Goal: Task Accomplishment & Management: Use online tool/utility

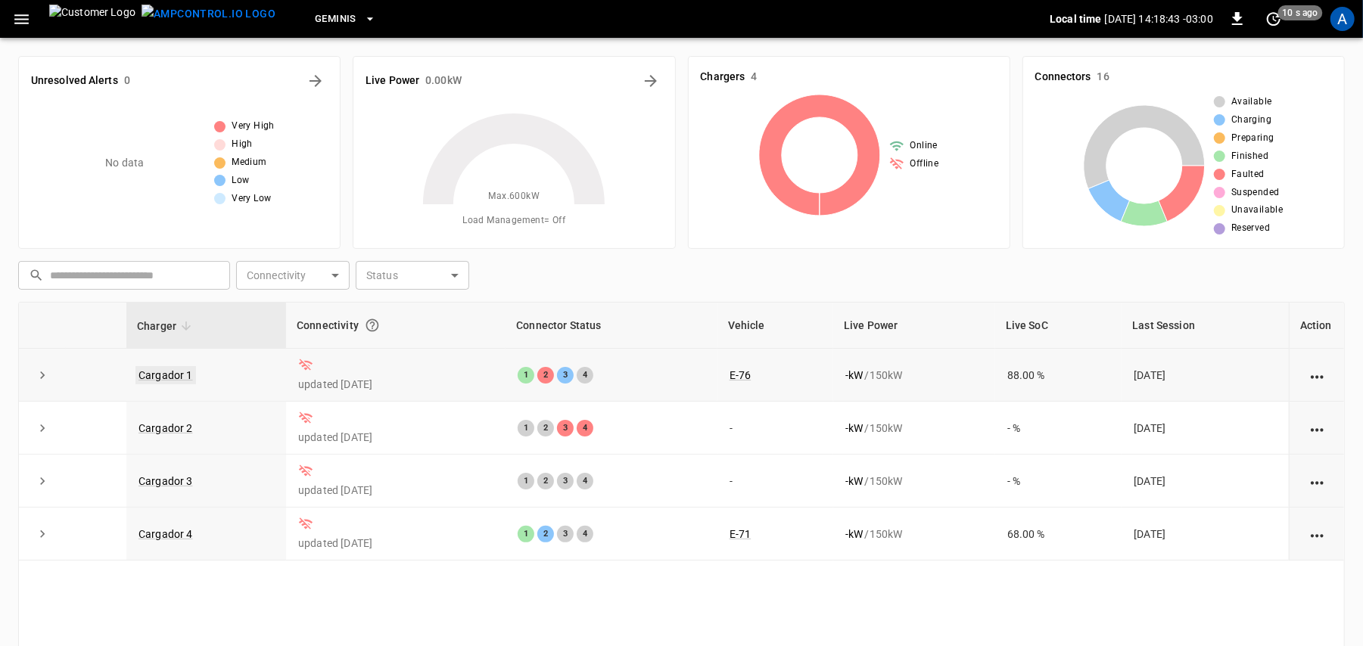
click at [176, 371] on link "Cargador 1" at bounding box center [165, 375] width 61 height 18
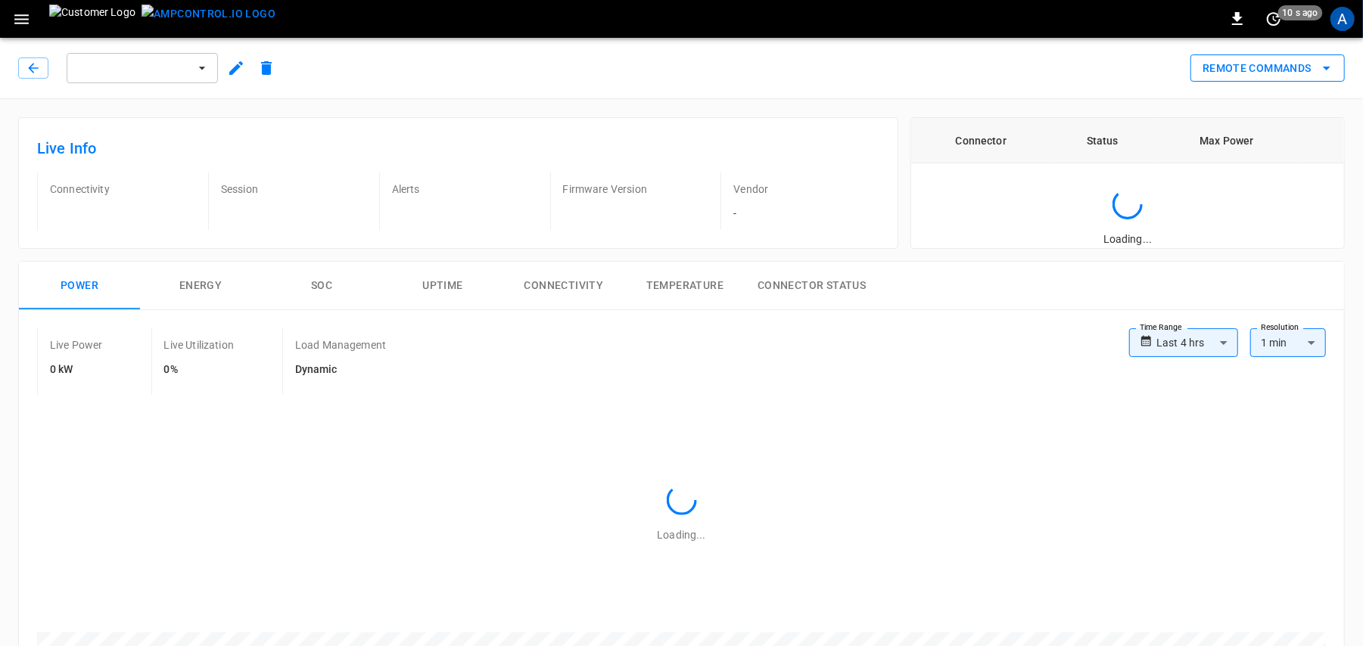
click at [1269, 67] on button "Remote Commands" at bounding box center [1267, 68] width 154 height 28
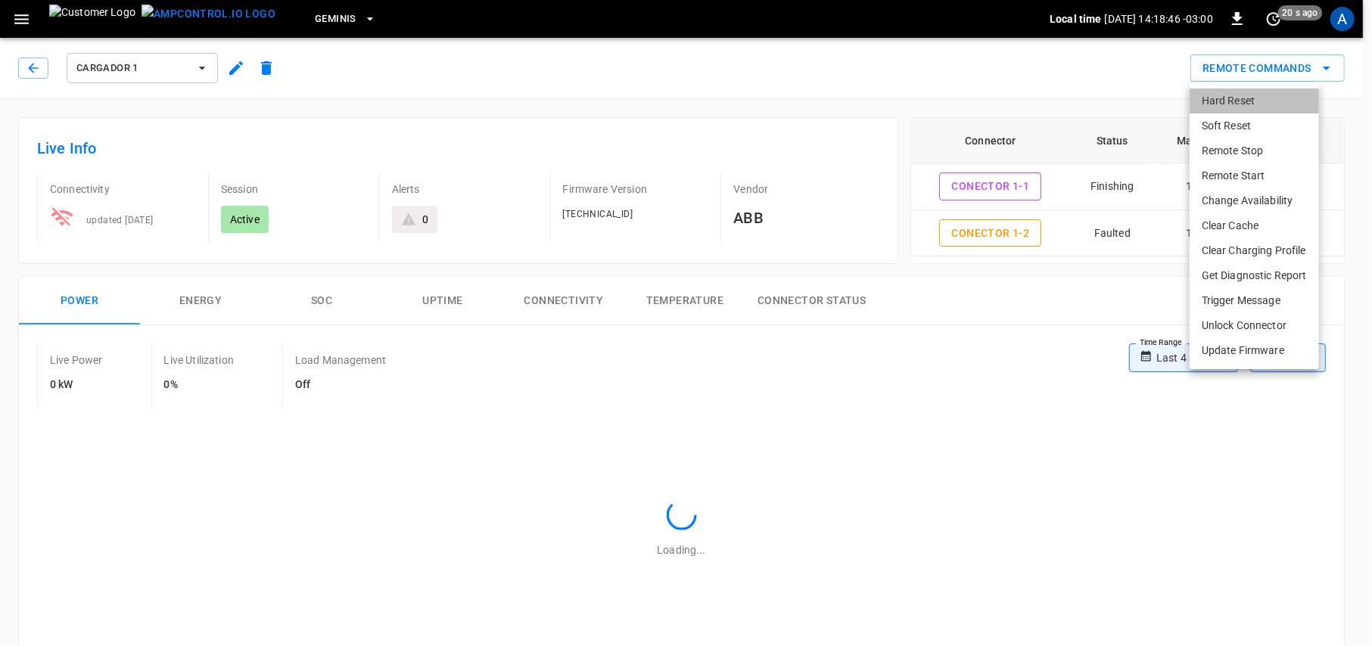
click at [1265, 98] on li "Hard Reset" at bounding box center [1253, 101] width 129 height 25
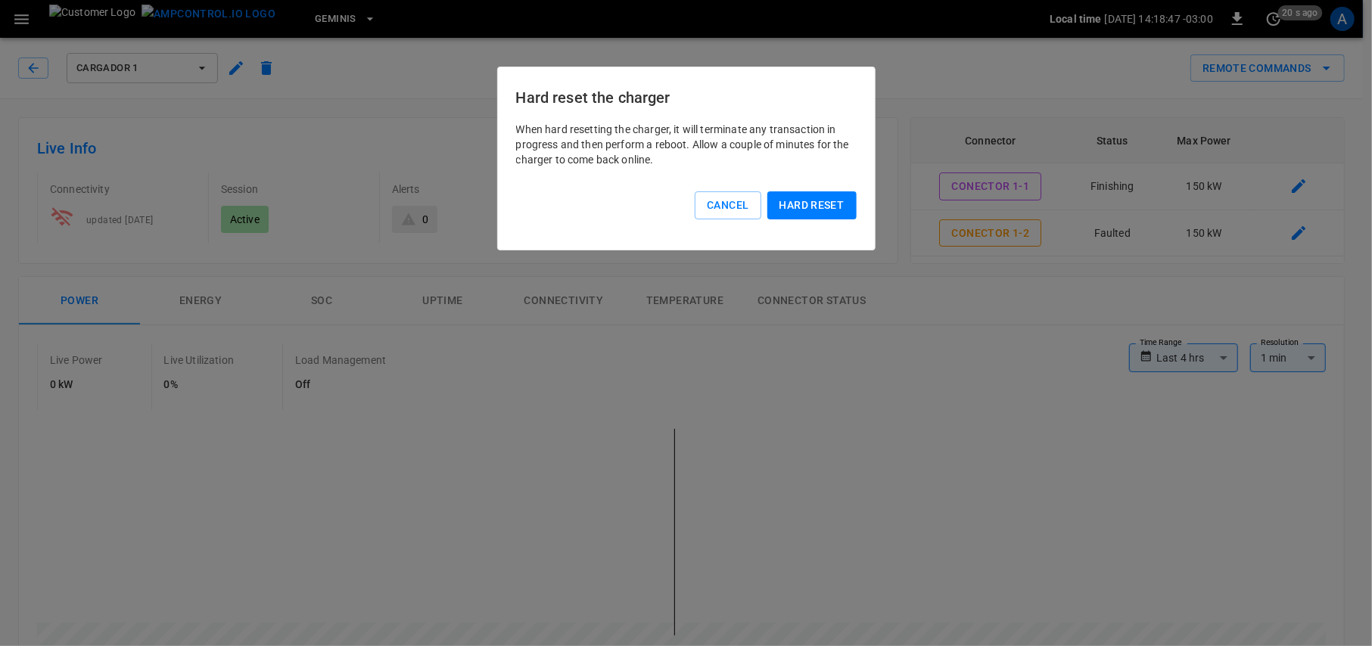
click at [832, 216] on button "Hard reset" at bounding box center [811, 205] width 89 height 28
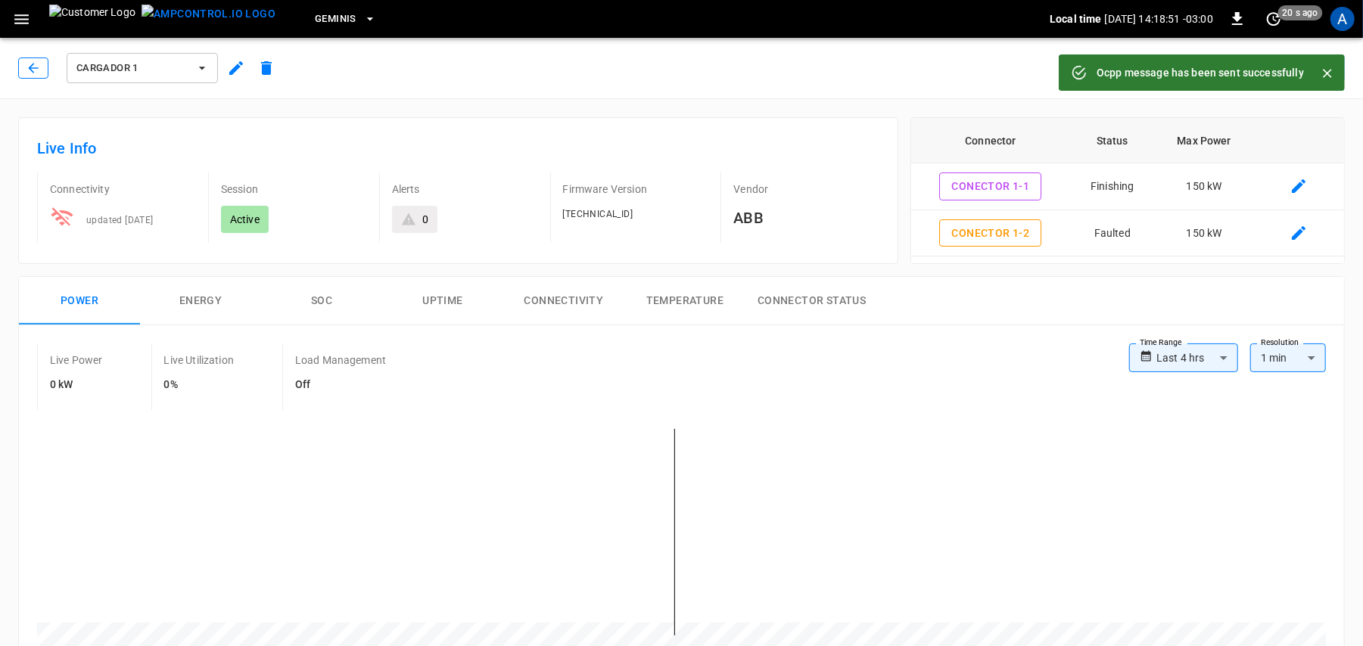
click at [45, 70] on button "button" at bounding box center [33, 67] width 30 height 21
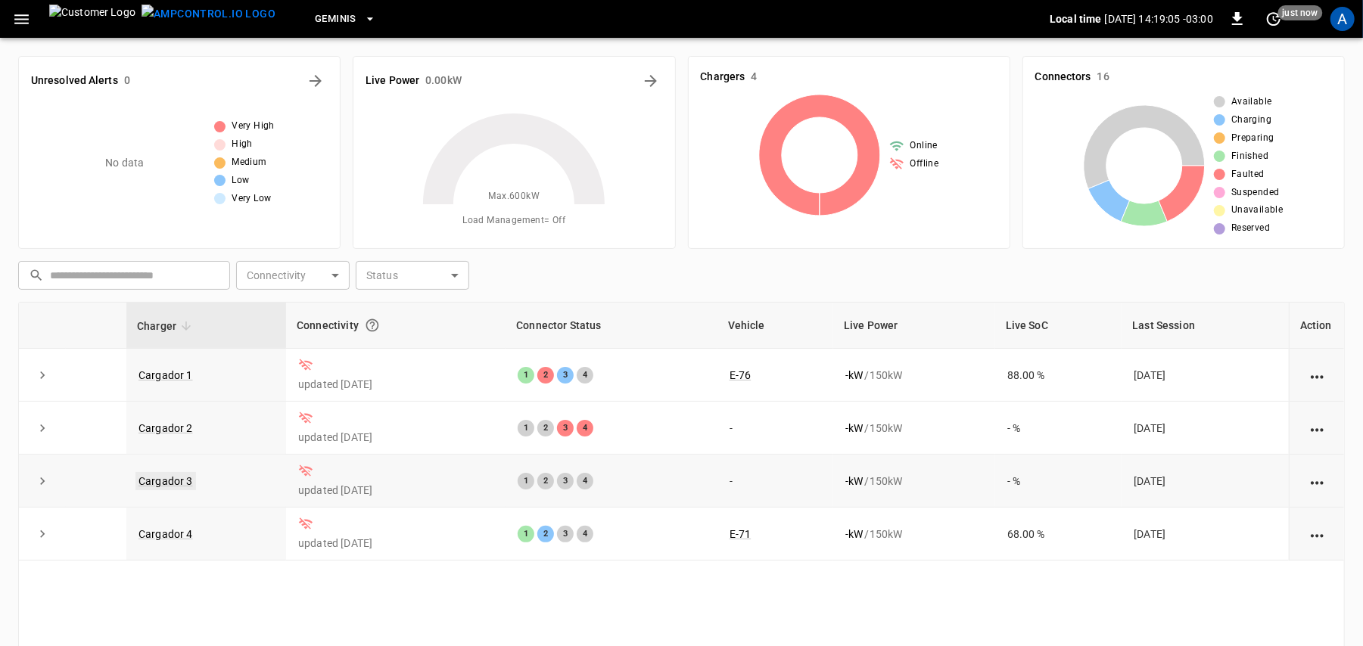
click at [169, 483] on link "Cargador 3" at bounding box center [165, 481] width 61 height 18
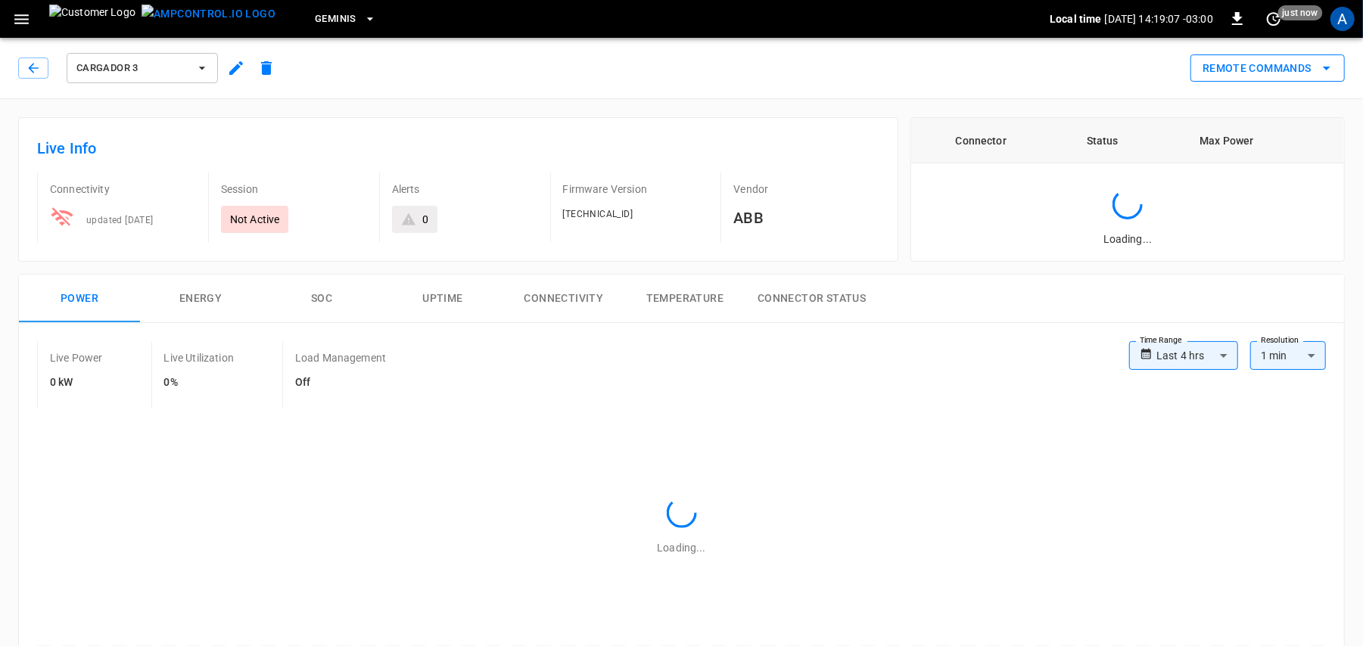
click at [1257, 58] on button "Remote Commands" at bounding box center [1267, 68] width 154 height 28
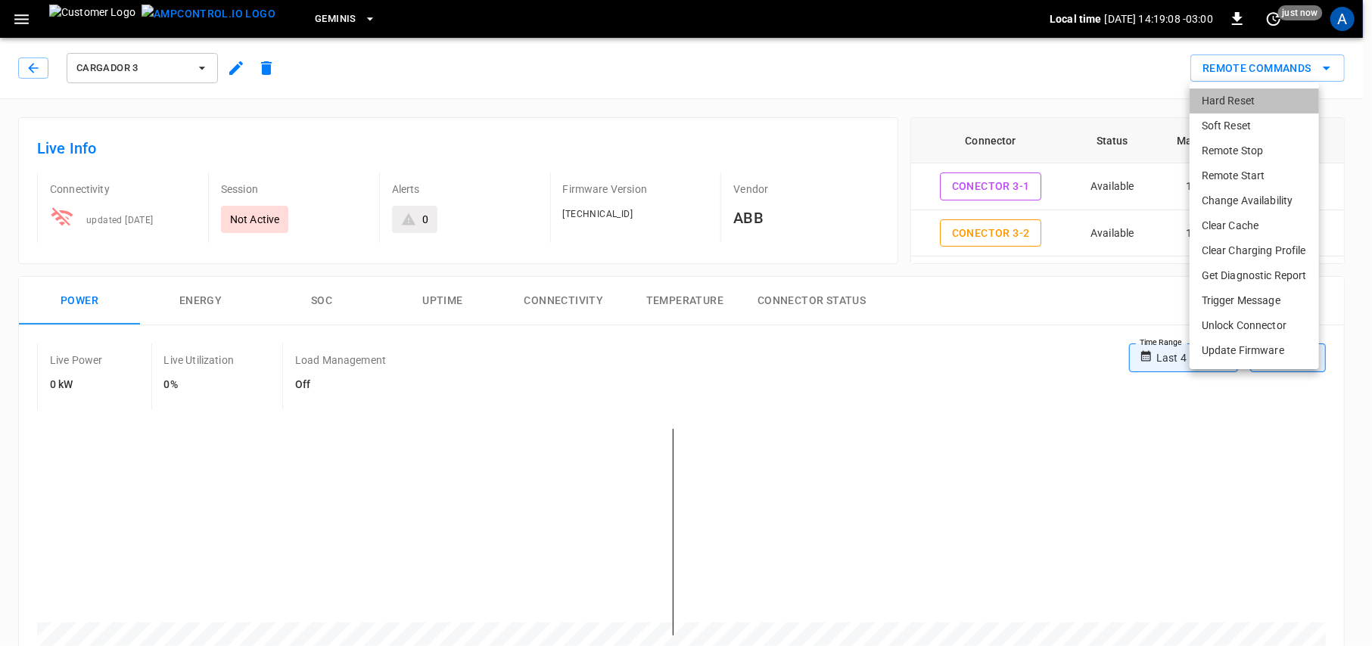
click at [1239, 97] on li "Hard Reset" at bounding box center [1253, 101] width 129 height 25
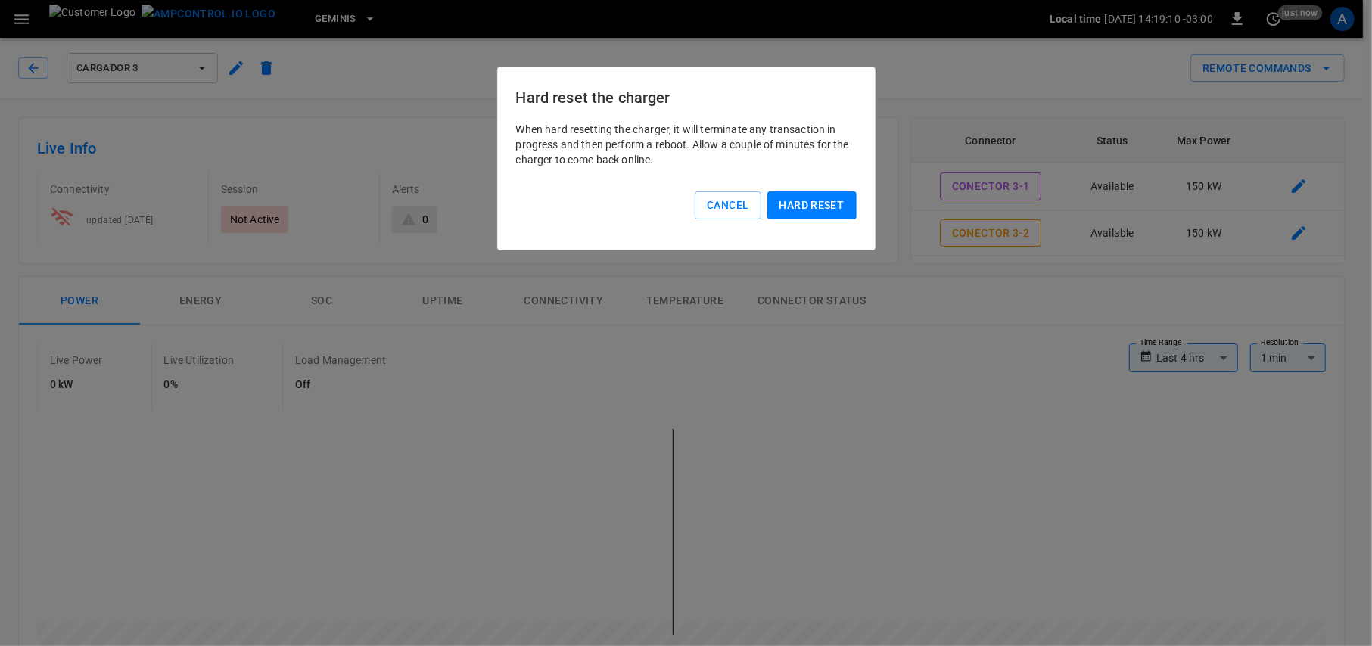
click at [820, 203] on button "Hard reset" at bounding box center [811, 205] width 89 height 28
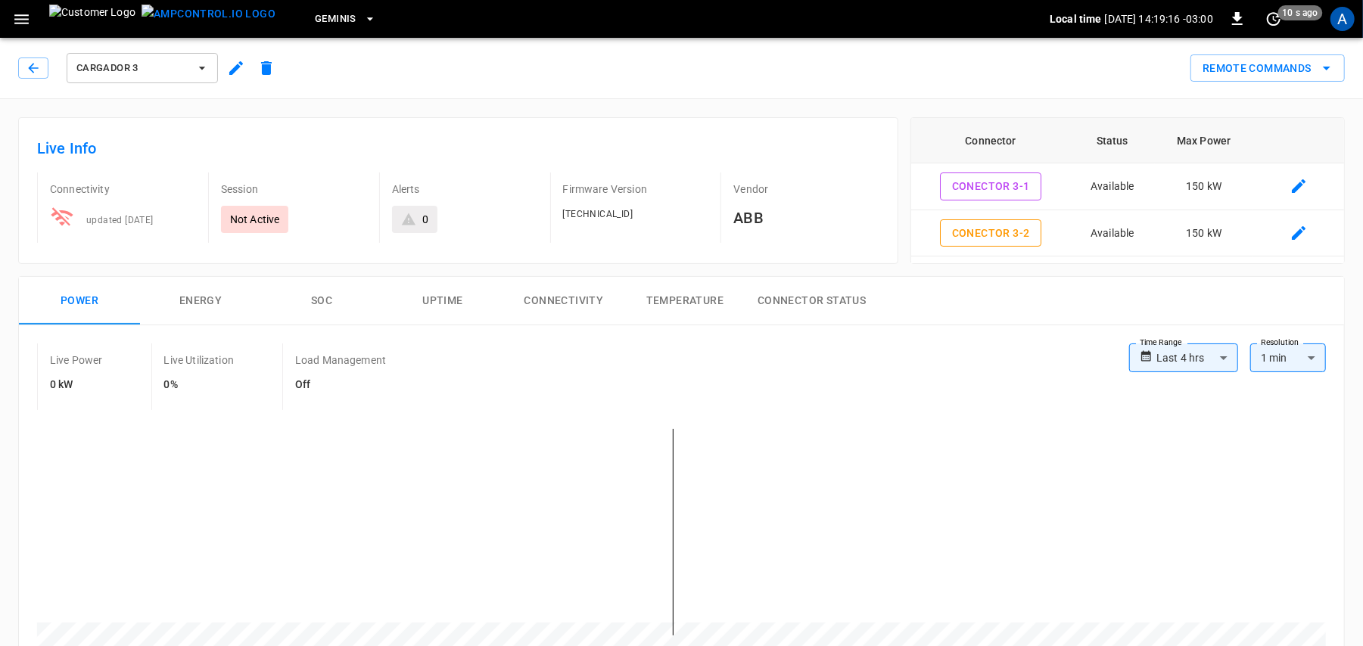
click at [73, 24] on img at bounding box center [92, 19] width 86 height 29
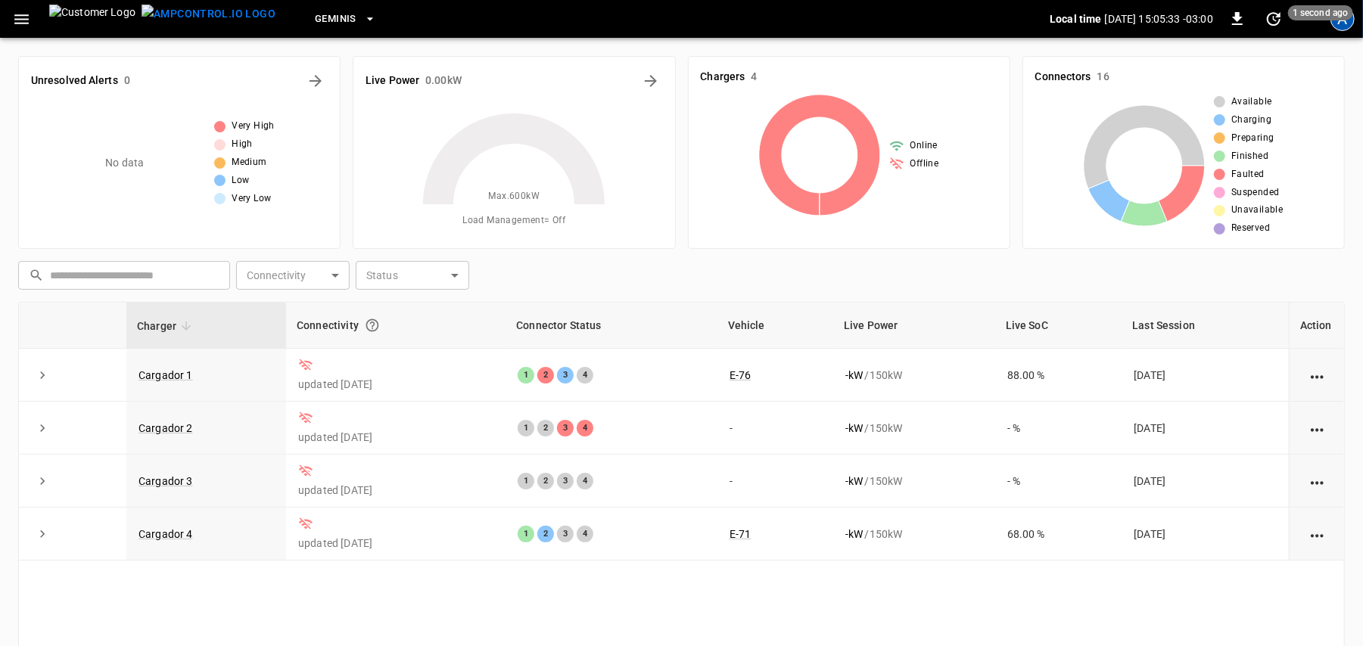
click at [1344, 21] on div "A" at bounding box center [1342, 19] width 24 height 24
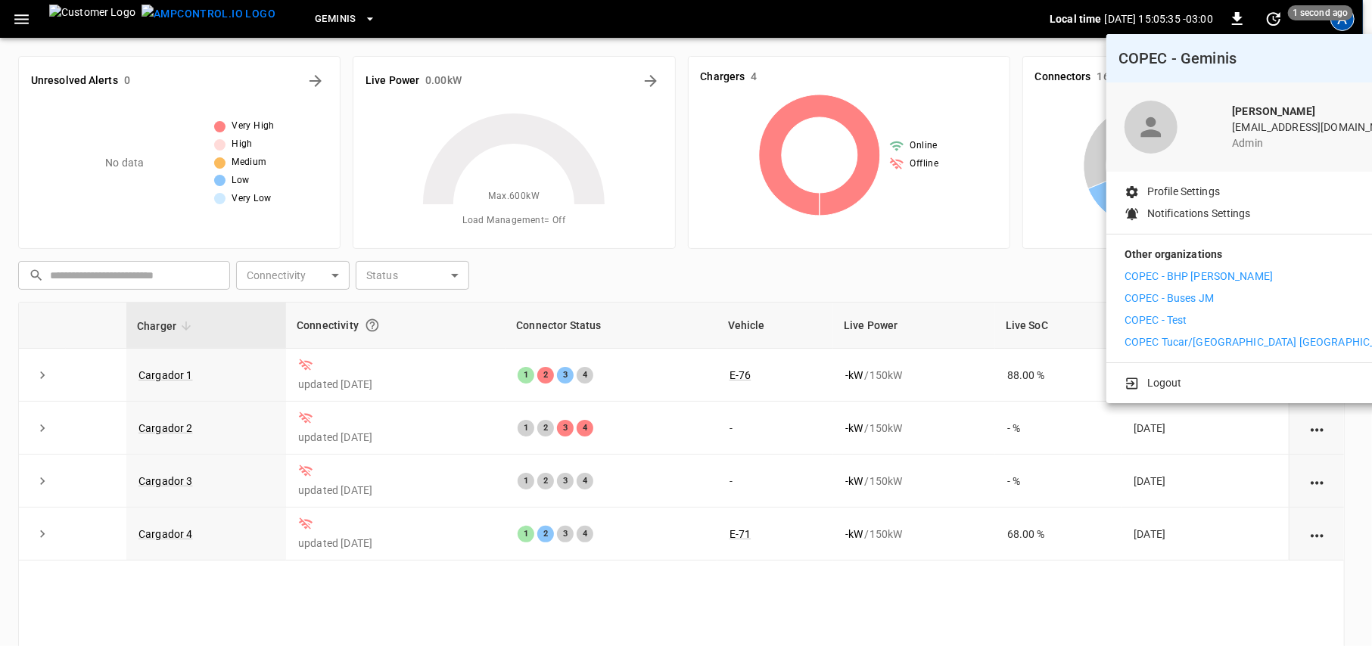
click at [1223, 294] on li "COPEC - Buses JM" at bounding box center [1263, 299] width 278 height 16
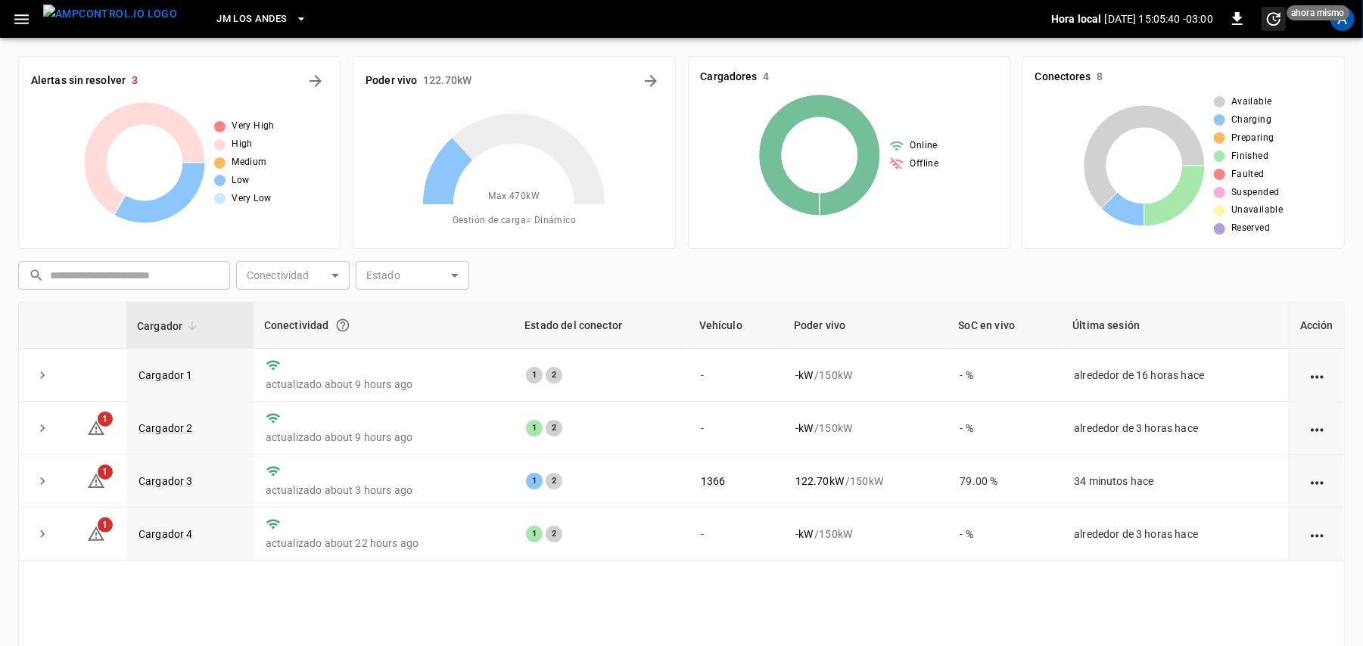
click at [1344, 17] on span "ahora mismo" at bounding box center [1317, 12] width 63 height 15
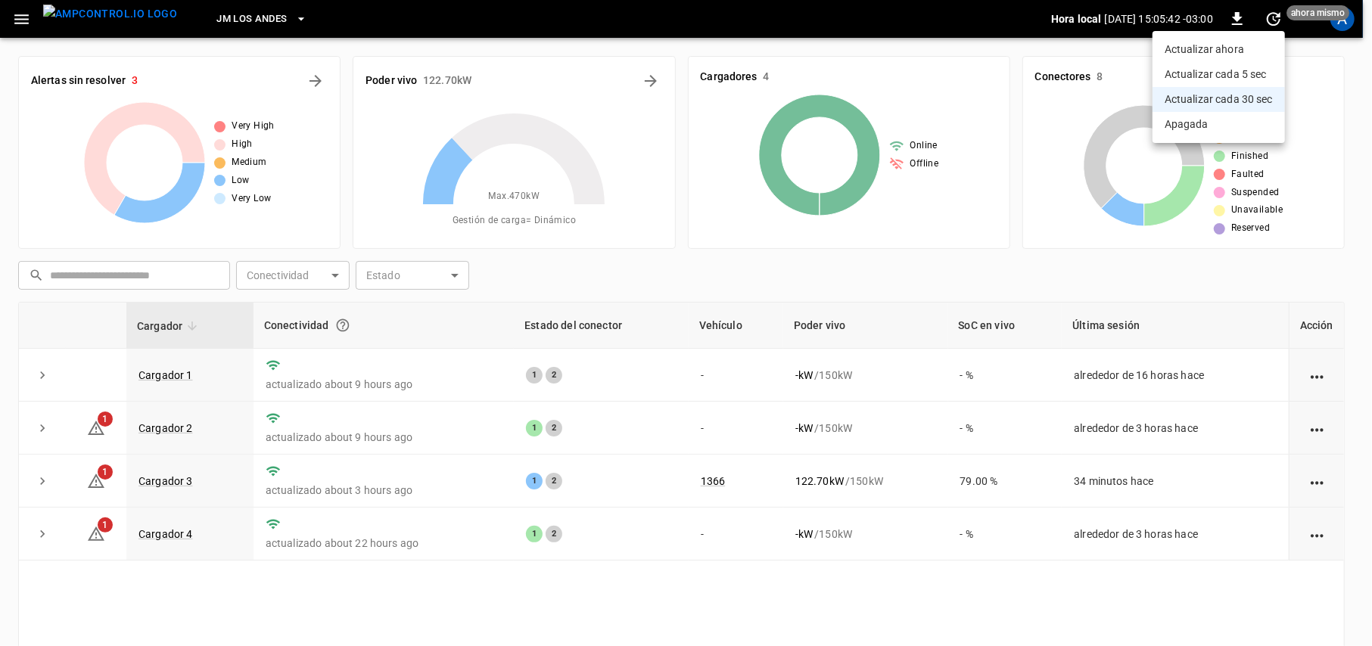
click at [1338, 31] on div at bounding box center [686, 323] width 1372 height 646
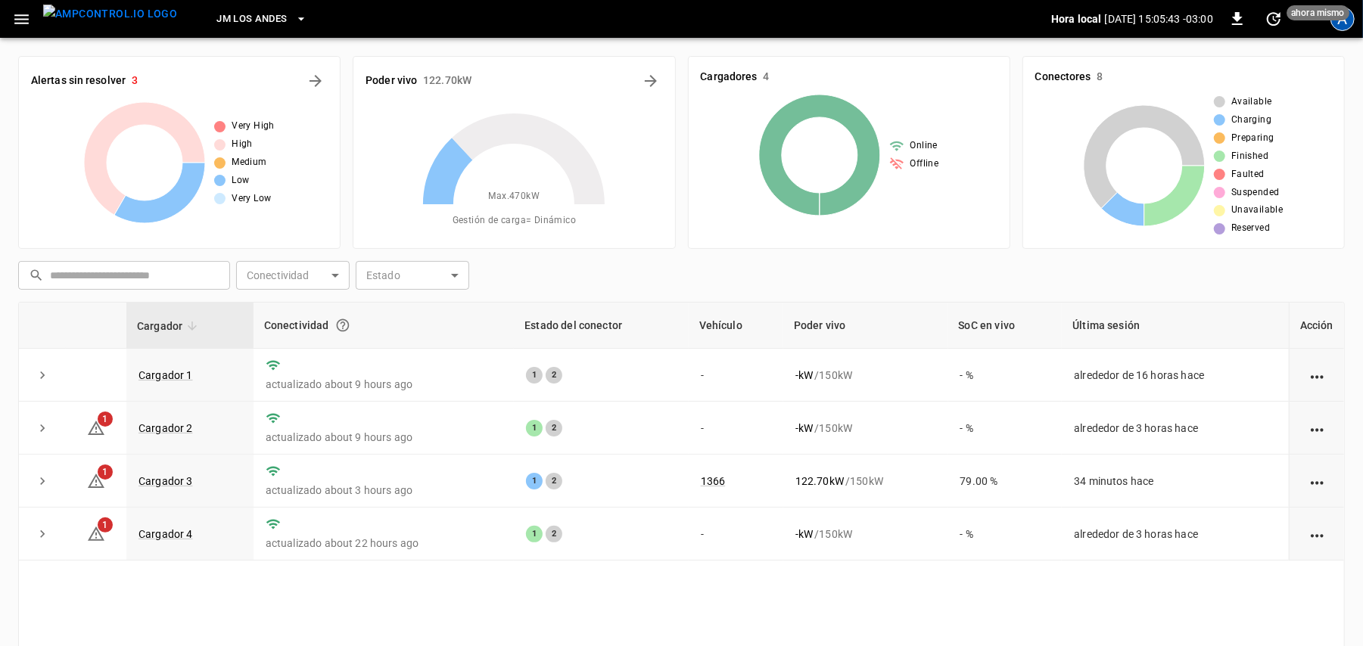
click at [1344, 26] on div "A" at bounding box center [1342, 19] width 24 height 24
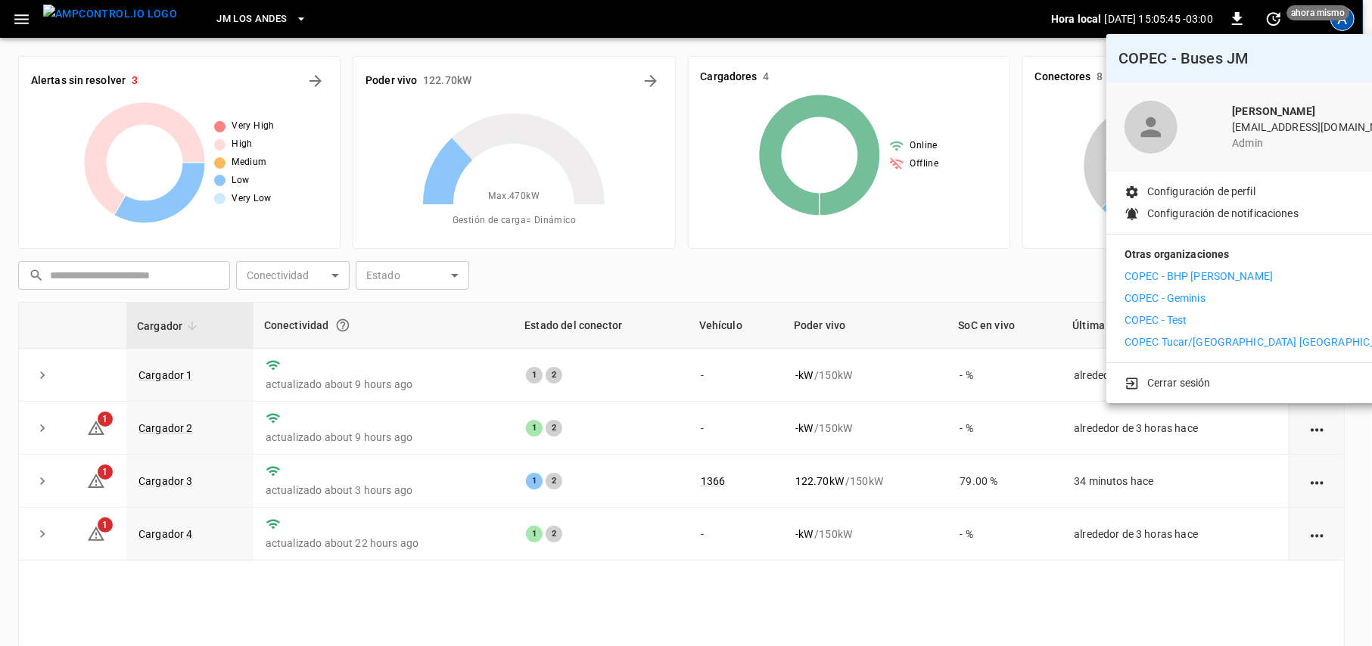
click at [1204, 272] on p "COPEC - BHP [PERSON_NAME]" at bounding box center [1198, 277] width 148 height 16
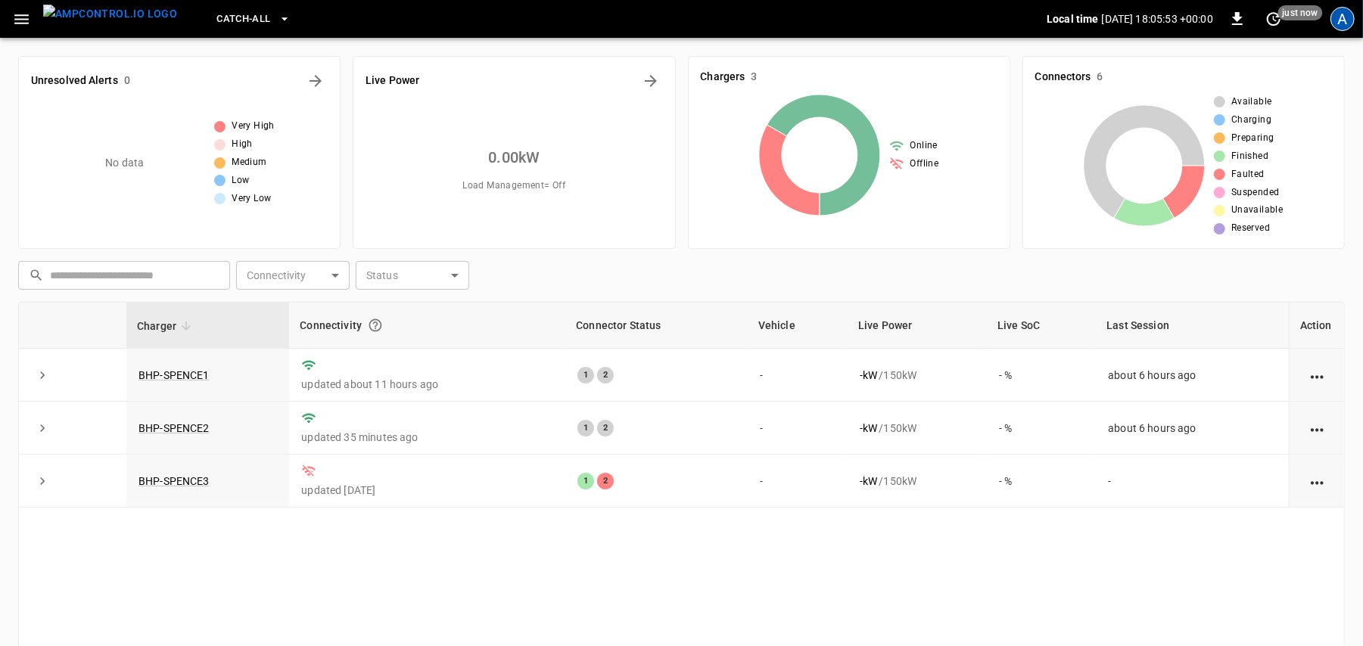
click at [1335, 22] on div "A" at bounding box center [1342, 19] width 24 height 24
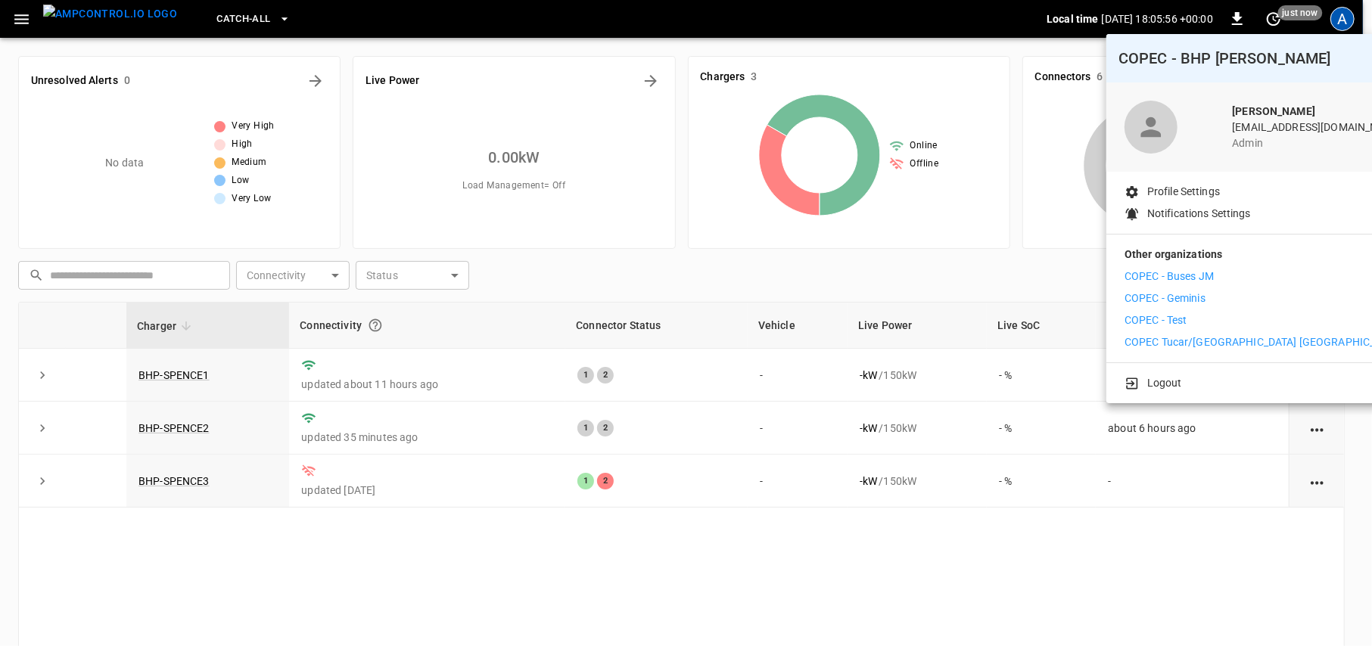
click at [1199, 303] on p "COPEC - Geminis" at bounding box center [1164, 299] width 81 height 16
